Goal: Find specific page/section

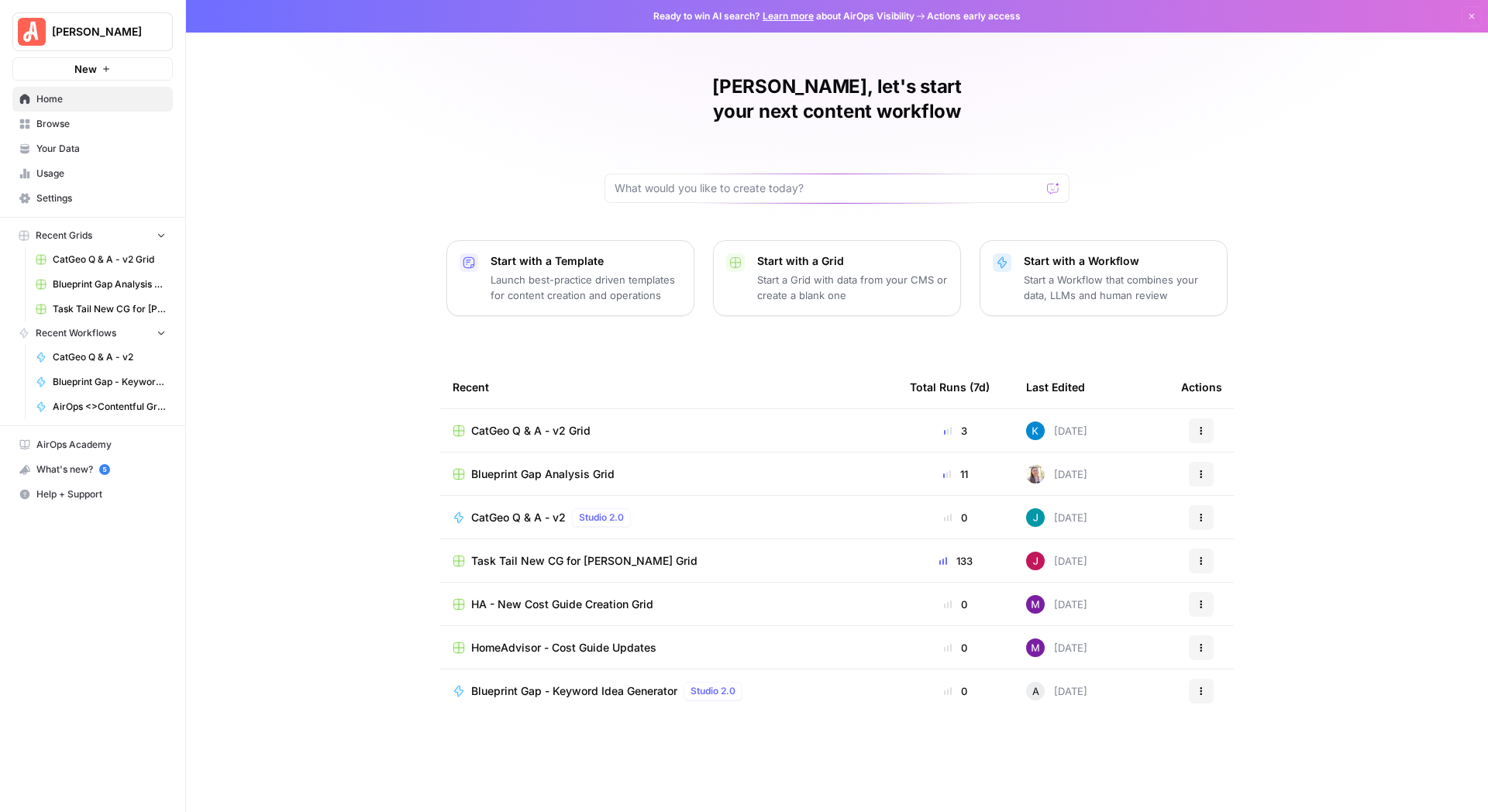
click at [504, 553] on span "Task Tail New CG for [PERSON_NAME] Grid" at bounding box center [584, 561] width 226 height 16
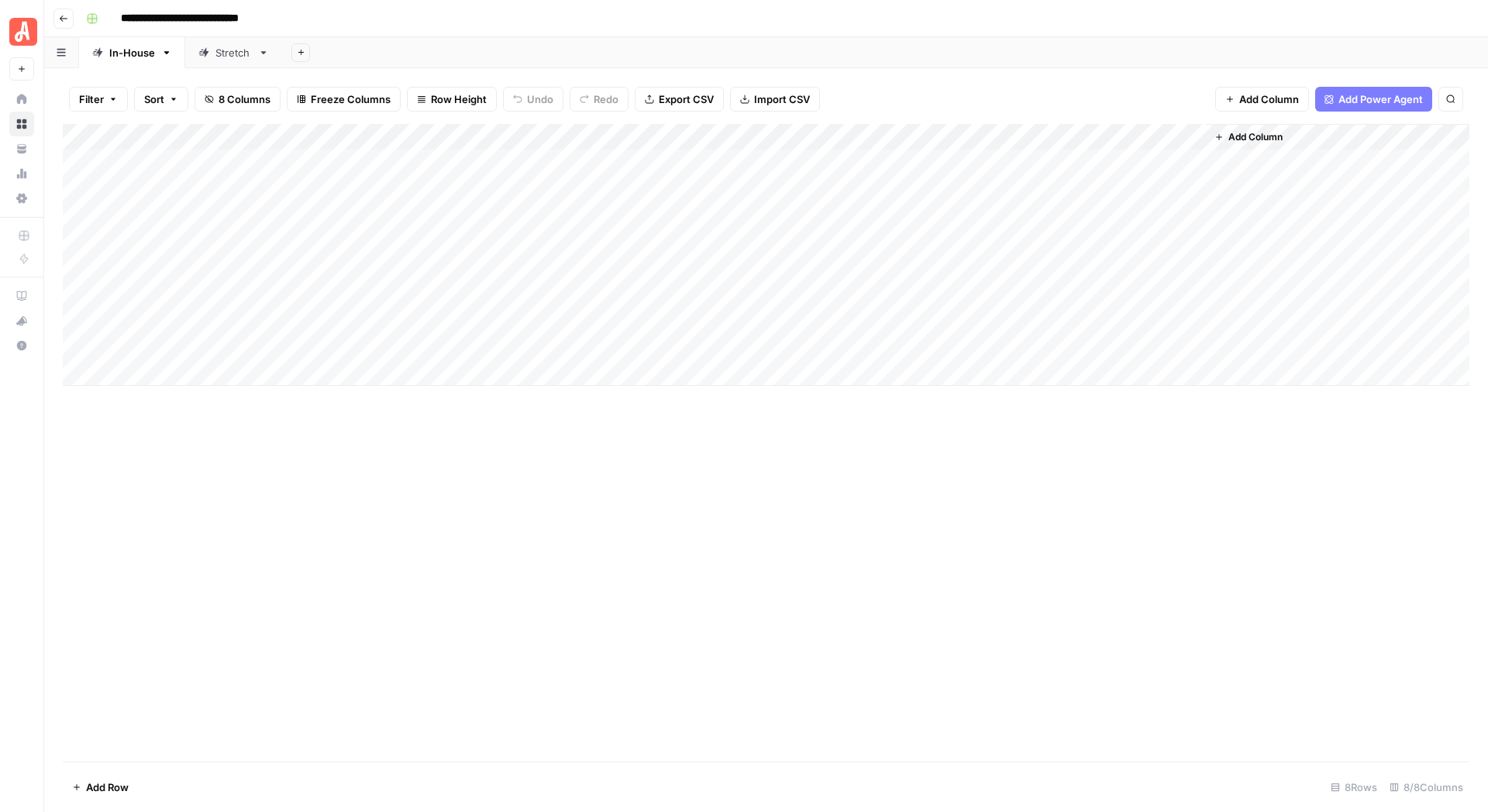
click at [219, 55] on div "Stretch" at bounding box center [234, 53] width 36 height 16
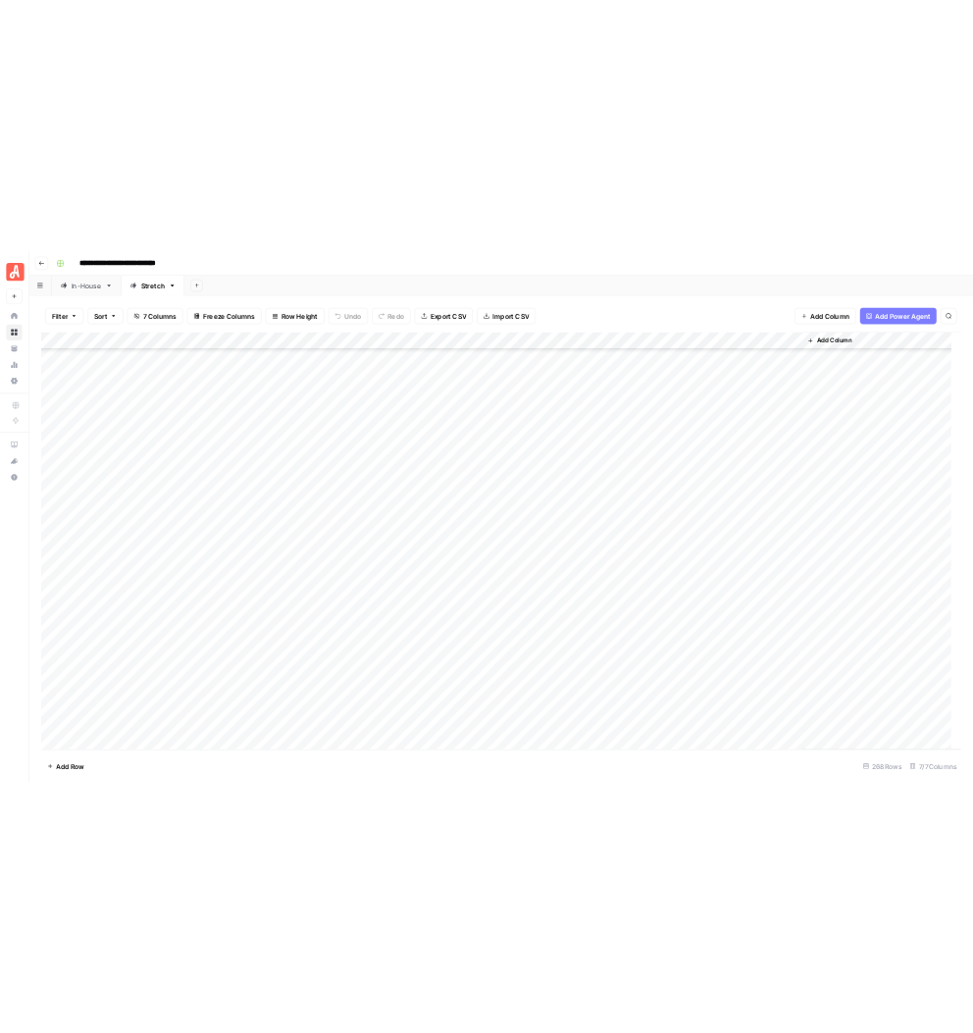
scroll to position [8193, 0]
